Goal: Register for event/course

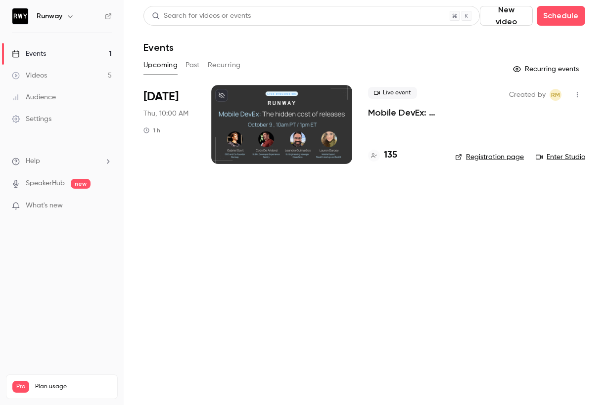
click at [441, 117] on li "[DATE] Thu, 10:00 AM 1 h Live event Mobile DevEx: The true cost of mobile relea…" at bounding box center [364, 130] width 442 height 91
click at [417, 113] on p "Mobile DevEx: The true cost of mobile releases" at bounding box center [403, 113] width 71 height 12
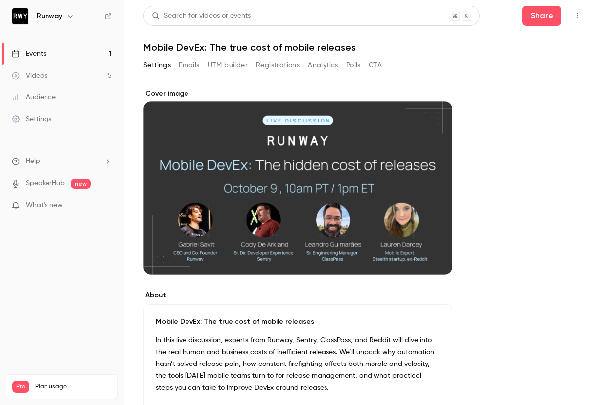
click at [49, 167] on ul "Help SpeakerHub new What's new" at bounding box center [62, 184] width 124 height 89
click at [35, 164] on span "Help" at bounding box center [33, 161] width 14 height 10
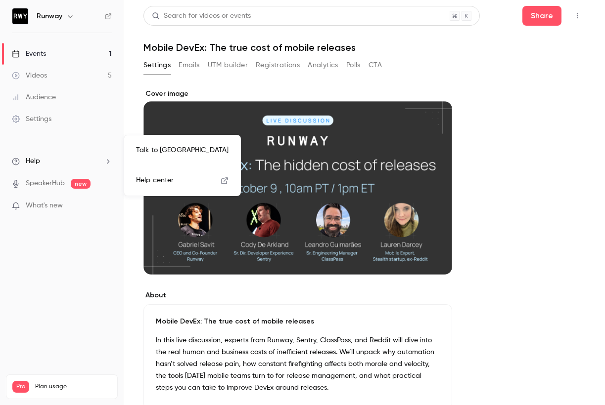
click at [488, 185] on div at bounding box center [302, 202] width 605 height 405
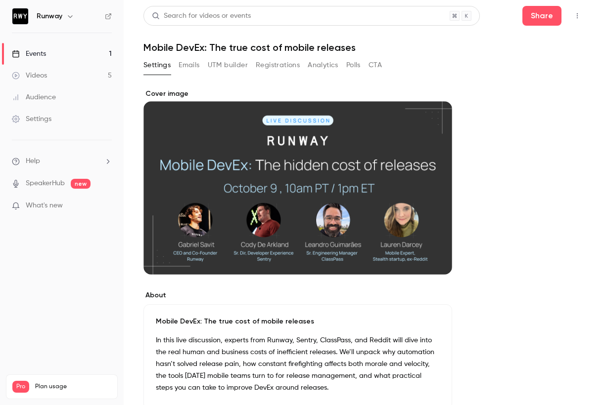
click at [573, 15] on icon "button" at bounding box center [577, 15] width 8 height 7
click at [496, 62] on div "Enter Studio" at bounding box center [531, 67] width 75 height 10
